Goal: Task Accomplishment & Management: Manage account settings

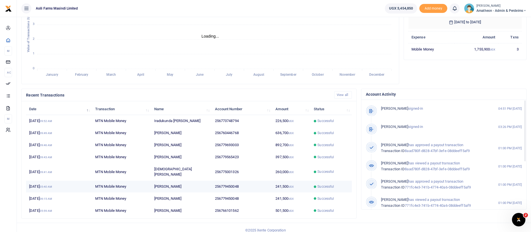
scroll to position [7, 7]
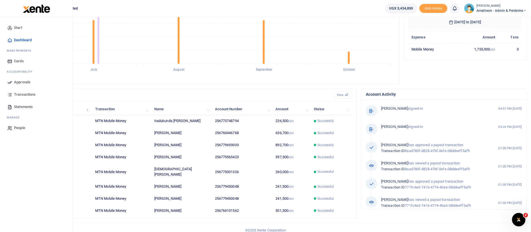
click at [22, 83] on span "Approvals" at bounding box center [22, 82] width 17 height 6
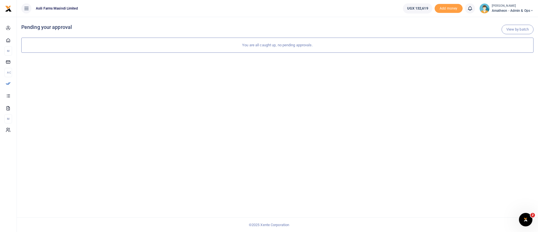
click at [512, 7] on small "[PERSON_NAME]" at bounding box center [512, 6] width 42 height 5
click at [523, 20] on link "Switch accounts" at bounding box center [512, 21] width 44 height 8
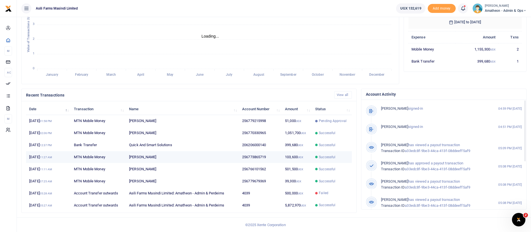
scroll to position [7, 7]
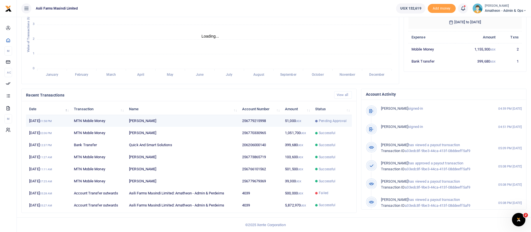
click at [312, 123] on td "Pending Approval" at bounding box center [332, 121] width 40 height 12
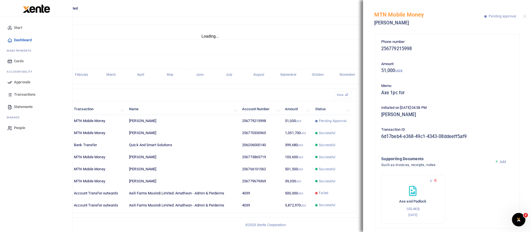
click at [26, 81] on span "Approvals" at bounding box center [22, 82] width 17 height 6
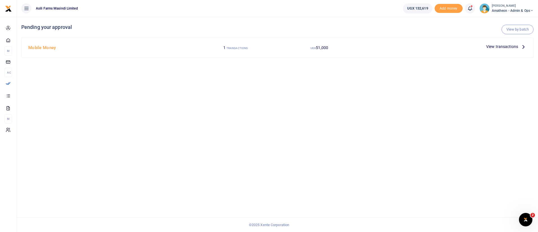
click at [499, 48] on span "View transactions" at bounding box center [502, 46] width 32 height 6
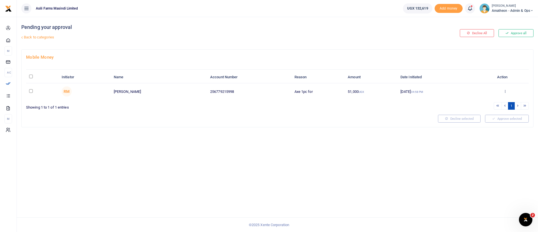
click at [30, 79] on th "\a \a : activate to sort column descending" at bounding box center [42, 77] width 32 height 12
click at [31, 76] on input "\a \a : activate to sort column descending" at bounding box center [31, 76] width 4 height 4
checkbox input "true"
click at [525, 120] on button "Approve selected (1)" at bounding box center [505, 119] width 48 height 8
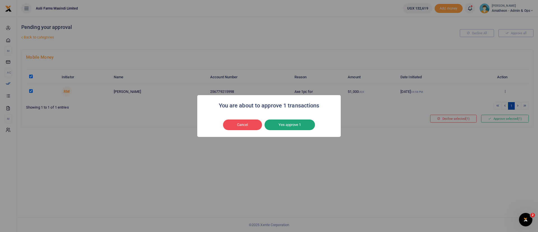
click at [308, 125] on button "Yes approve 1" at bounding box center [289, 124] width 50 height 11
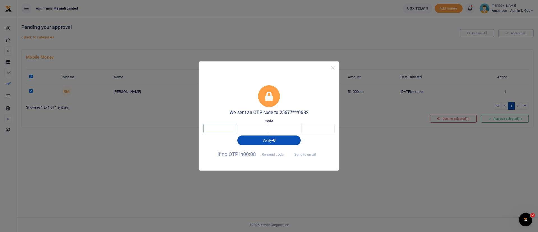
click at [222, 125] on input "text" at bounding box center [219, 128] width 33 height 10
type input "8"
type input "2"
type input "5"
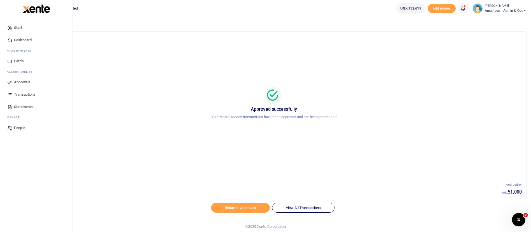
click at [44, 9] on img at bounding box center [36, 8] width 27 height 8
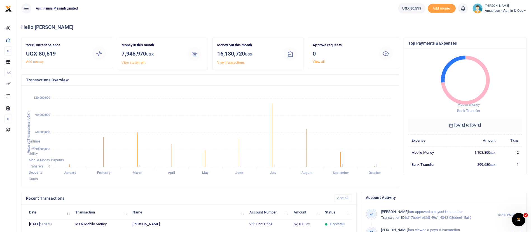
scroll to position [103, 0]
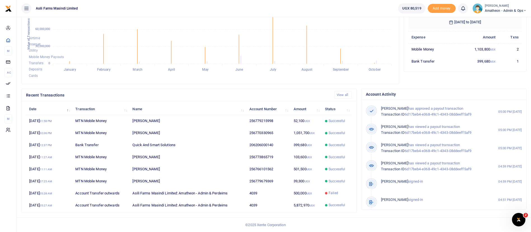
click at [514, 11] on span "Amatheon - Admin & Ops" at bounding box center [506, 10] width 42 height 5
click at [509, 19] on link "Switch accounts" at bounding box center [505, 21] width 44 height 8
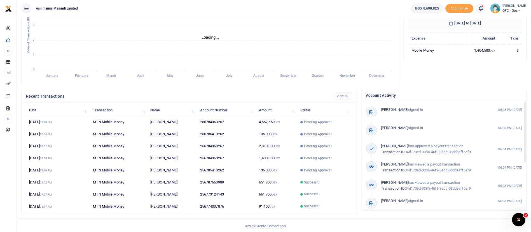
scroll to position [103, 0]
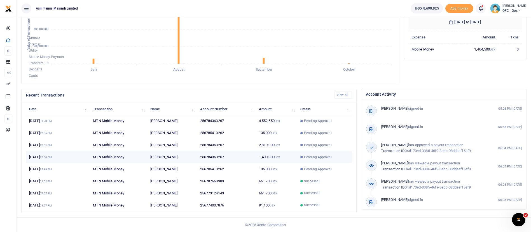
click at [305, 151] on td "Pending Approval" at bounding box center [324, 157] width 55 height 12
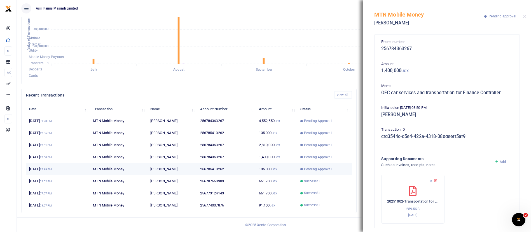
click at [297, 170] on td "Pending Approval" at bounding box center [324, 169] width 55 height 12
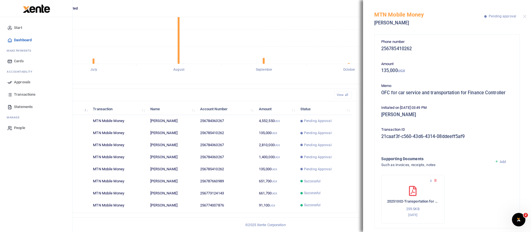
click at [22, 80] on span "Approvals" at bounding box center [22, 82] width 17 height 6
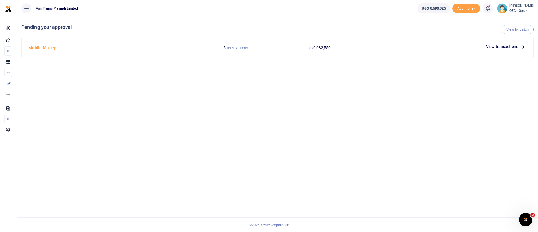
click at [500, 46] on span "View transactions" at bounding box center [502, 46] width 32 height 6
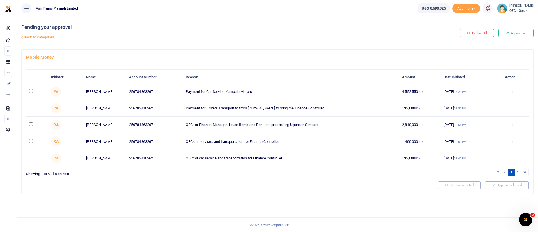
click at [32, 91] on input "checkbox" at bounding box center [31, 91] width 4 height 4
checkbox input "true"
click at [451, 183] on button "Decline selected (1)" at bounding box center [453, 185] width 46 height 8
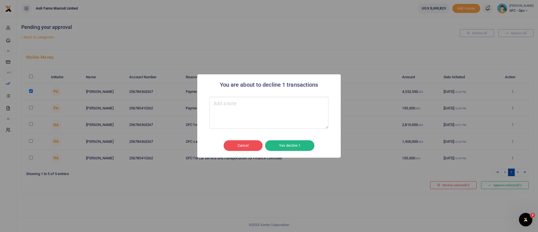
click at [258, 112] on textarea "Type your message here" at bounding box center [268, 113] width 119 height 32
type textarea "yyyy"
click at [294, 144] on button "Yes decline 1" at bounding box center [289, 145] width 49 height 11
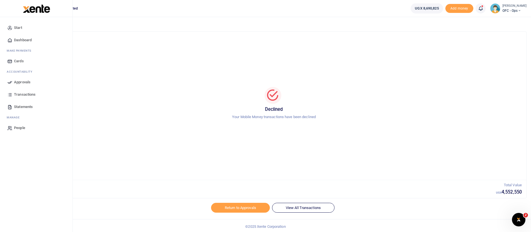
click at [24, 80] on span "Approvals" at bounding box center [22, 82] width 17 height 6
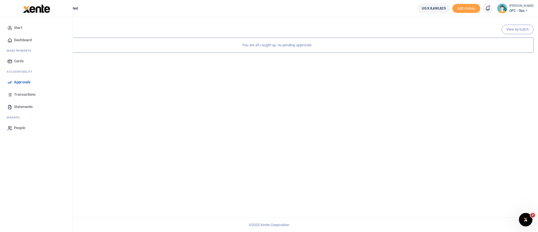
click at [17, 80] on span "Approvals" at bounding box center [22, 82] width 17 height 6
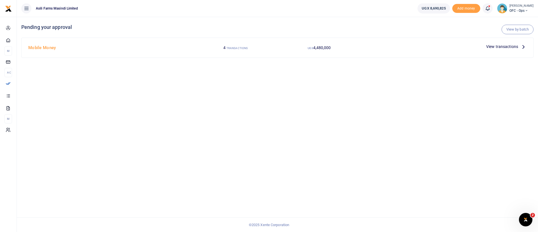
click at [510, 46] on span "View transactions" at bounding box center [502, 46] width 32 height 6
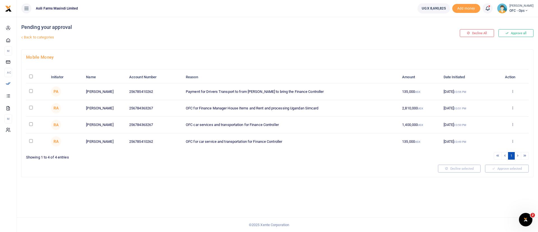
click at [30, 91] on input "checkbox" at bounding box center [31, 91] width 4 height 4
checkbox input "true"
click at [465, 167] on span "(1)" at bounding box center [467, 168] width 4 height 4
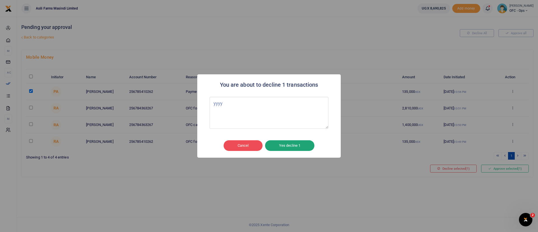
type textarea "yyyy"
click at [288, 143] on button "Yes decline 1" at bounding box center [289, 145] width 49 height 11
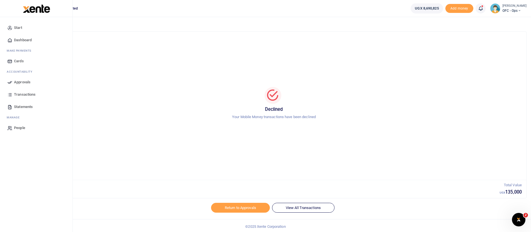
click at [25, 80] on span "Approvals" at bounding box center [22, 82] width 17 height 6
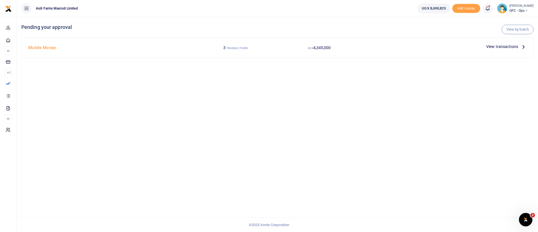
click at [503, 45] on span "View transactions" at bounding box center [502, 46] width 32 height 6
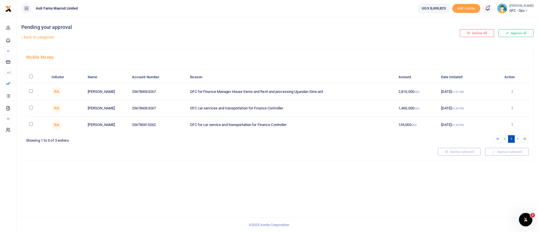
click at [511, 91] on icon at bounding box center [512, 91] width 4 height 4
click at [490, 123] on link "Details" at bounding box center [491, 125] width 44 height 8
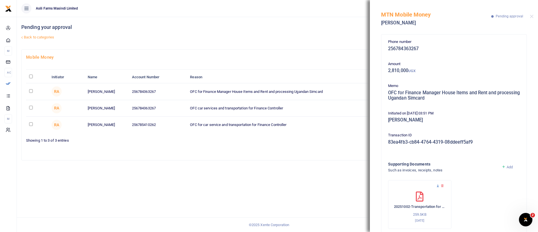
click at [437, 185] on icon at bounding box center [438, 186] width 4 height 4
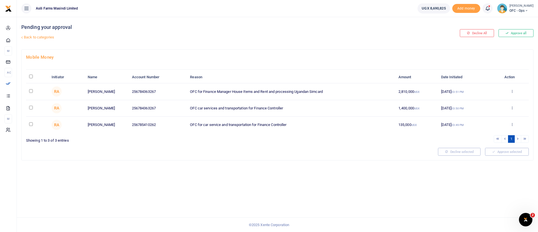
click at [31, 90] on input "checkbox" at bounding box center [31, 91] width 4 height 4
checkbox input "true"
click at [32, 108] on input "checkbox" at bounding box center [31, 108] width 4 height 4
checkbox input "false"
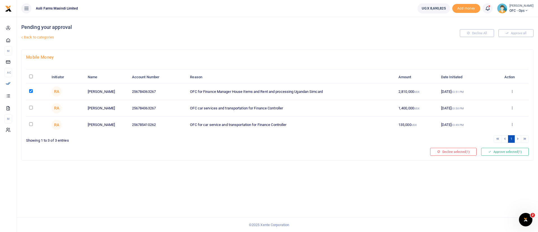
click at [30, 93] on td at bounding box center [37, 91] width 22 height 17
click at [29, 92] on input "checkbox" at bounding box center [31, 91] width 4 height 4
checkbox input "false"
click at [512, 91] on icon at bounding box center [512, 91] width 4 height 4
click at [494, 126] on link "Details" at bounding box center [491, 125] width 44 height 8
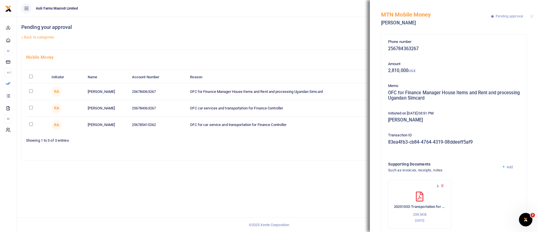
click at [437, 186] on icon at bounding box center [438, 186] width 4 height 4
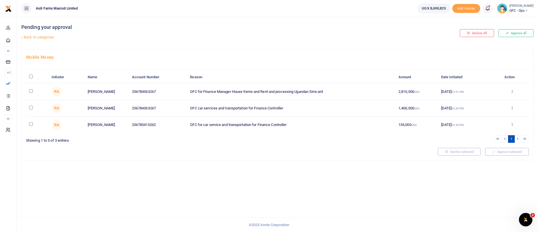
click at [32, 75] on input "\a \a : activate to sort column descending" at bounding box center [31, 76] width 4 height 4
checkbox input "true"
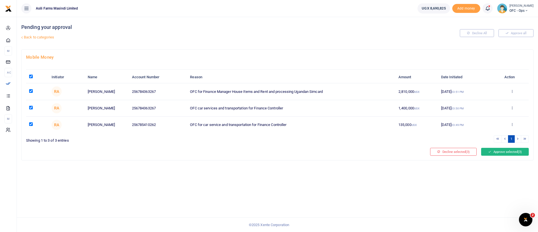
click at [503, 153] on button "Approve selected (3)" at bounding box center [505, 152] width 48 height 8
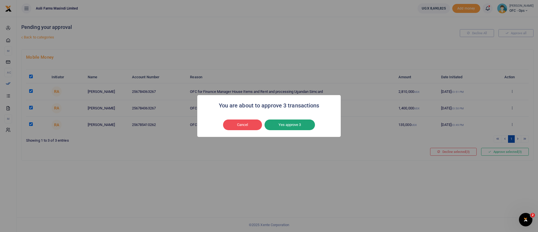
click at [289, 125] on button "Yes approve 3" at bounding box center [289, 124] width 50 height 11
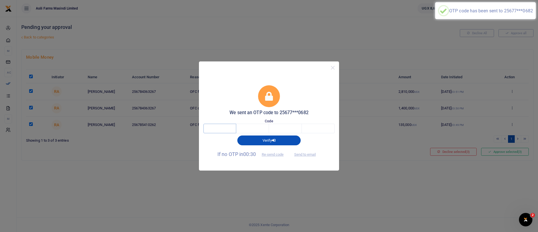
click at [228, 127] on input "text" at bounding box center [219, 128] width 33 height 10
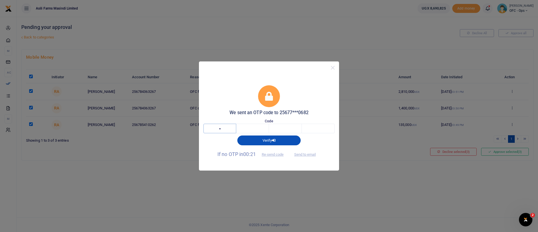
type input "4"
type input "9"
type input "1"
type input "3"
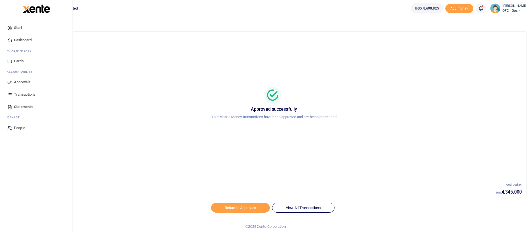
click at [36, 7] on img at bounding box center [36, 8] width 27 height 8
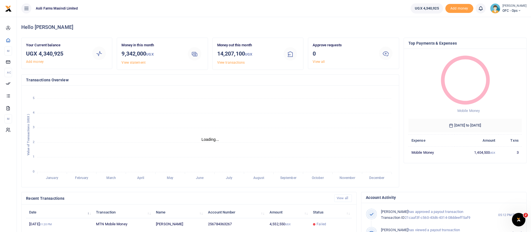
scroll to position [7, 7]
click at [505, 9] on span "OFC - Ops" at bounding box center [515, 10] width 24 height 5
click at [510, 20] on link "Switch accounts" at bounding box center [510, 21] width 44 height 8
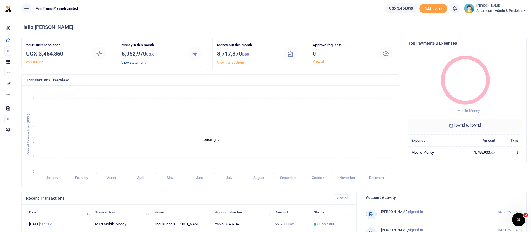
scroll to position [7, 7]
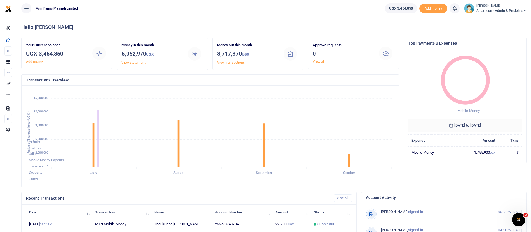
click at [506, 9] on span "Amatheon - Admin & Perdeims" at bounding box center [502, 10] width 50 height 5
click at [506, 17] on link "Switch accounts" at bounding box center [505, 21] width 44 height 8
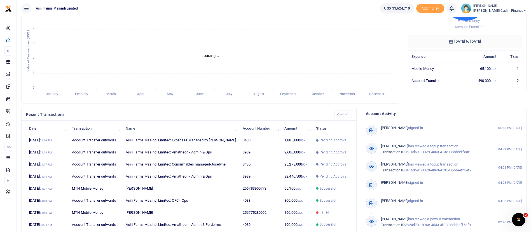
scroll to position [84, 0]
click at [503, 11] on span "Petty Cash - Finance" at bounding box center [499, 10] width 53 height 5
click at [493, 21] on link "Switch accounts" at bounding box center [487, 21] width 44 height 8
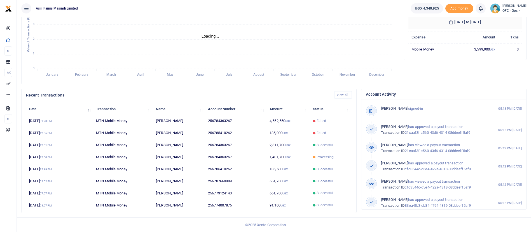
scroll to position [7, 7]
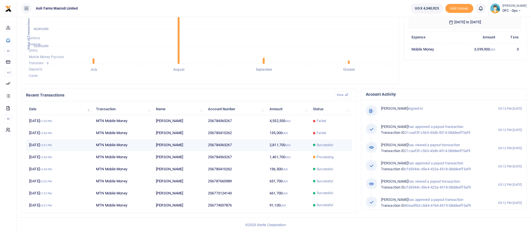
click at [327, 148] on td "Successful" at bounding box center [331, 145] width 42 height 12
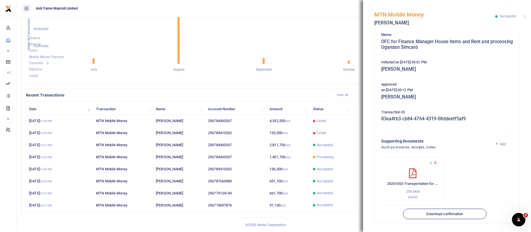
scroll to position [95, 0]
click at [430, 160] on icon at bounding box center [431, 162] width 4 height 4
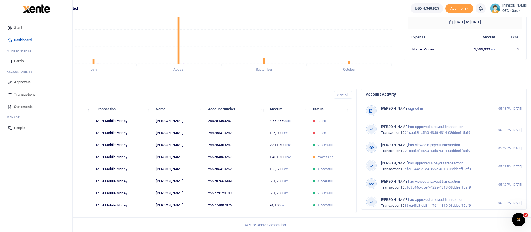
click at [26, 84] on span "Approvals" at bounding box center [22, 82] width 17 height 6
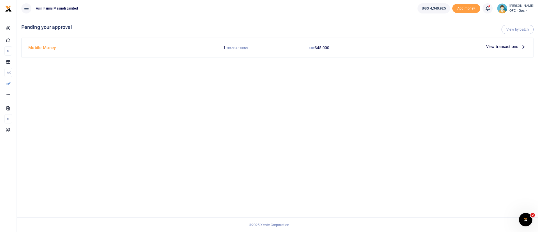
click at [501, 48] on span "View transactions" at bounding box center [502, 46] width 32 height 6
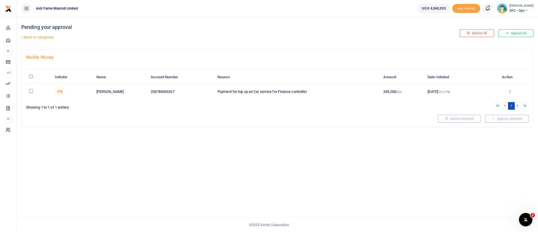
click at [32, 76] on input "\a \a : activate to sort column descending" at bounding box center [31, 76] width 4 height 4
checkbox input "true"
click at [512, 118] on button "Approve selected (1)" at bounding box center [505, 119] width 48 height 8
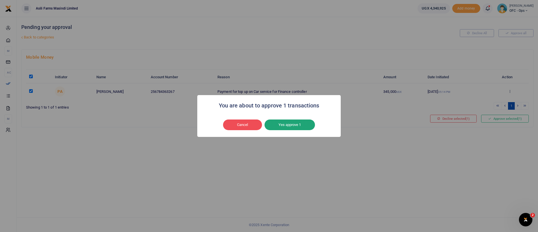
click at [293, 128] on button "Yes approve 1" at bounding box center [289, 124] width 50 height 11
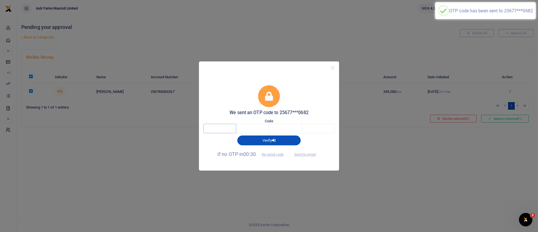
click at [219, 126] on input "text" at bounding box center [219, 128] width 33 height 10
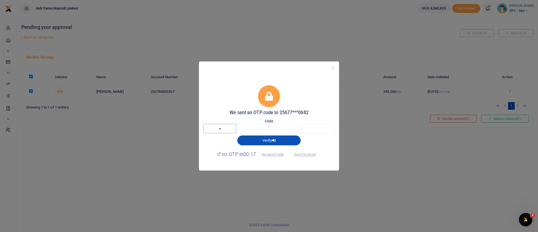
type input "8"
type input "4"
type input "9"
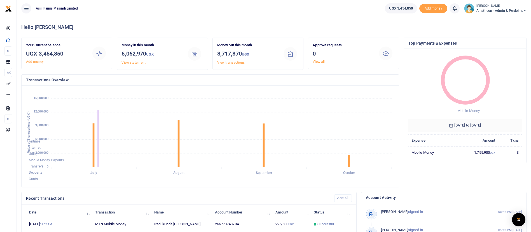
click at [504, 10] on span "Amatheon - Admin & Perdeims" at bounding box center [502, 10] width 50 height 5
click at [503, 17] on link "Switch accounts" at bounding box center [505, 21] width 44 height 8
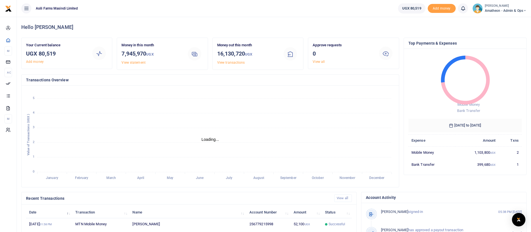
scroll to position [103, 0]
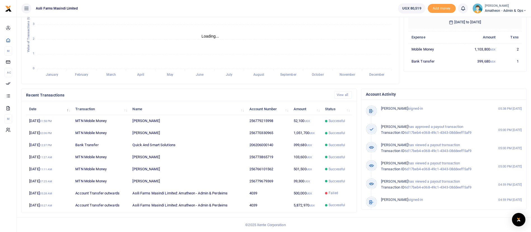
click at [513, 8] on span "Amatheon - Admin & Ops" at bounding box center [506, 10] width 42 height 5
click at [510, 19] on link "Switch accounts" at bounding box center [505, 21] width 44 height 8
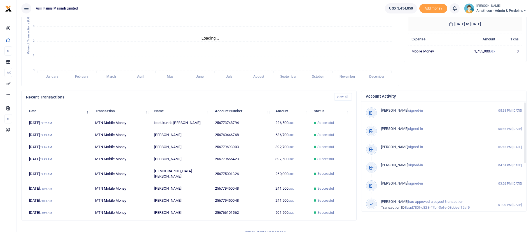
scroll to position [103, 0]
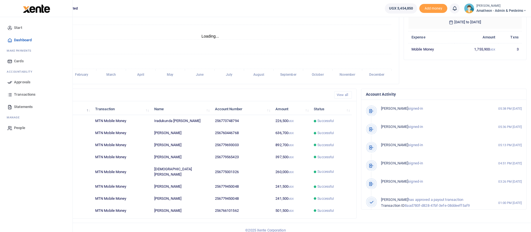
click at [24, 82] on span "Approvals" at bounding box center [22, 82] width 17 height 6
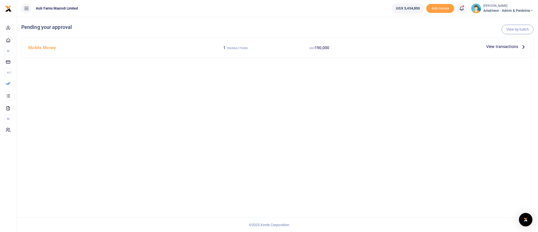
click at [493, 48] on span "View transactions" at bounding box center [502, 46] width 32 height 6
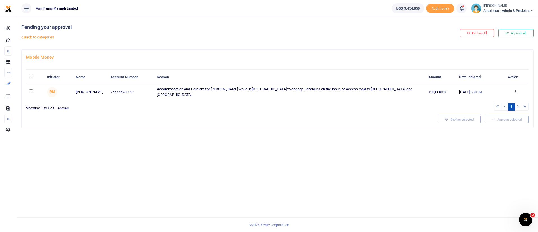
click at [31, 77] on input "\a \a : activate to sort column descending" at bounding box center [31, 76] width 4 height 4
checkbox input "true"
click at [516, 120] on button "Approve selected (1)" at bounding box center [505, 119] width 48 height 8
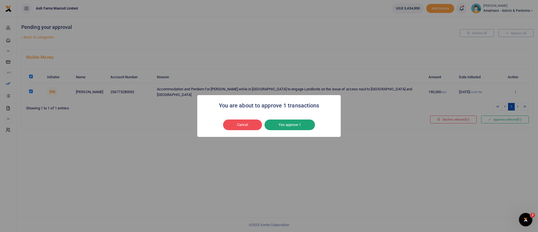
click at [304, 127] on button "Yes approve 1" at bounding box center [289, 124] width 50 height 11
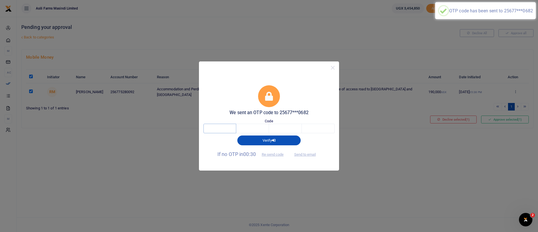
click at [225, 126] on input "text" at bounding box center [219, 128] width 33 height 10
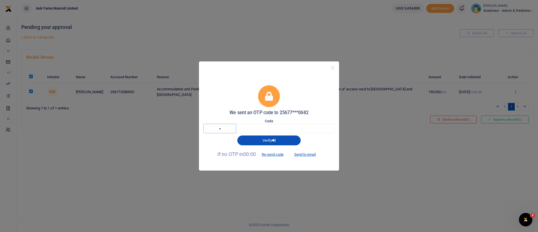
type input "2"
type input "6"
type input "3"
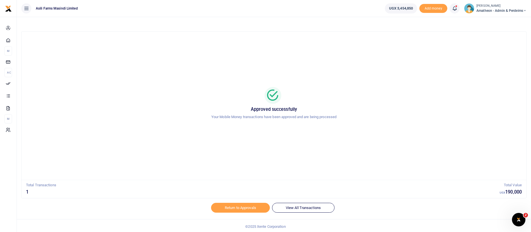
click at [500, 11] on span "Amatheon - Admin & Perdeims" at bounding box center [502, 10] width 50 height 5
click at [493, 22] on link "Switch accounts" at bounding box center [505, 21] width 44 height 8
